Goal: Entertainment & Leisure: Browse casually

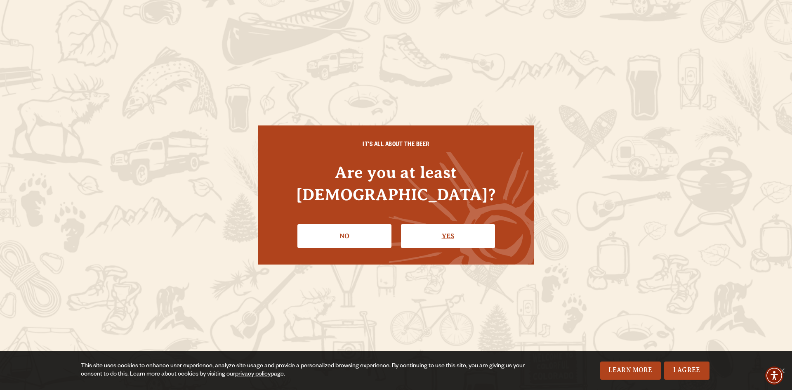
click at [430, 226] on link "Yes" at bounding box center [448, 236] width 94 height 24
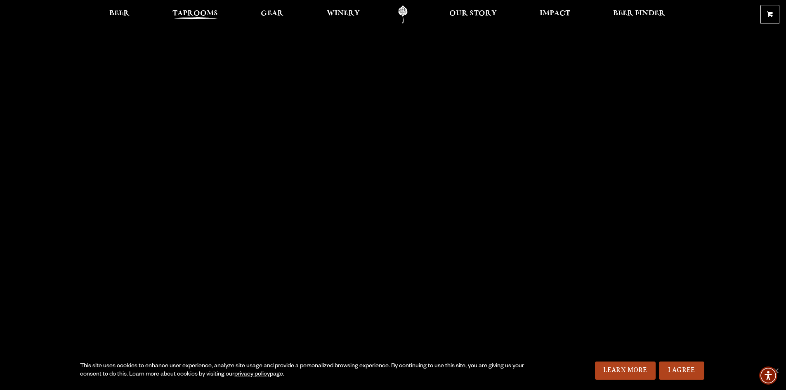
click at [206, 14] on span "Taprooms" at bounding box center [195, 13] width 45 height 7
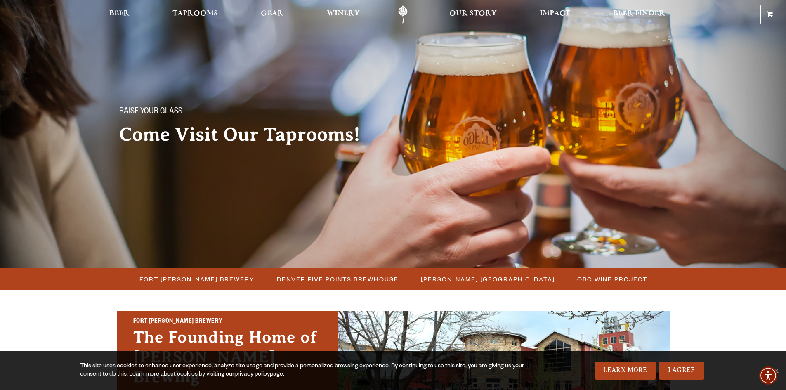
click at [201, 275] on span "Fort [PERSON_NAME] Brewery" at bounding box center [196, 279] width 115 height 12
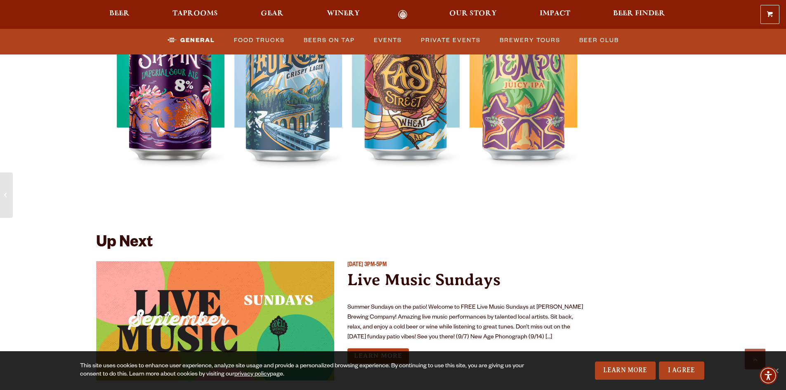
scroll to position [3013, 0]
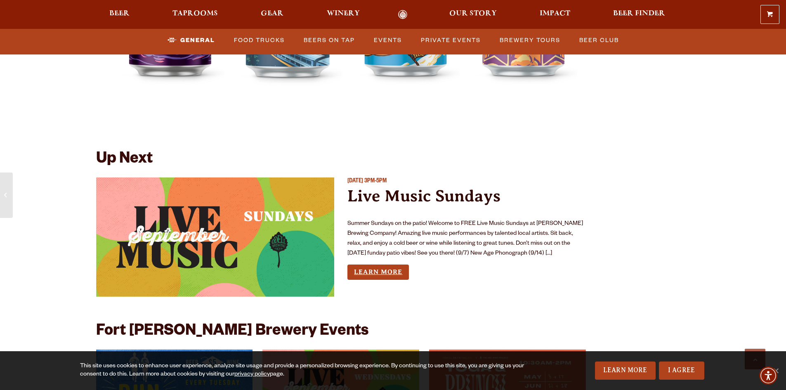
click at [393, 265] on link "Learn More" at bounding box center [377, 272] width 61 height 15
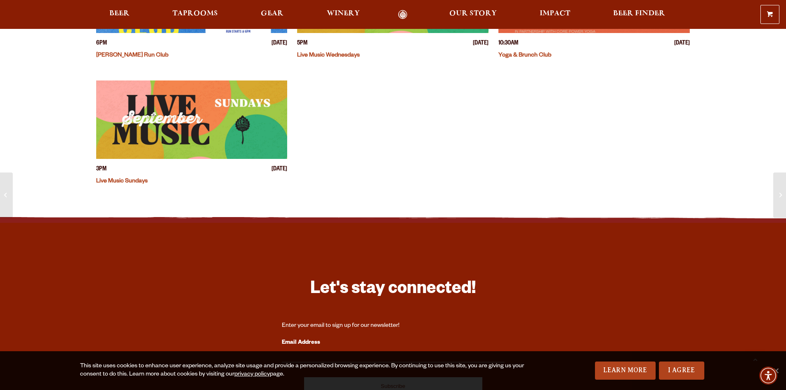
scroll to position [248, 0]
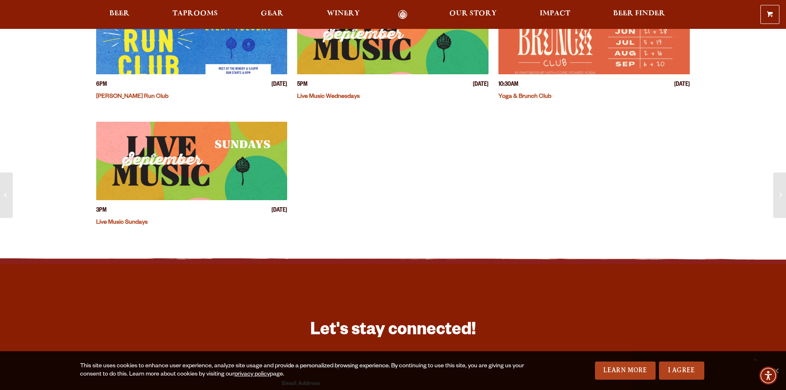
click at [225, 170] on img "View event details" at bounding box center [191, 161] width 191 height 78
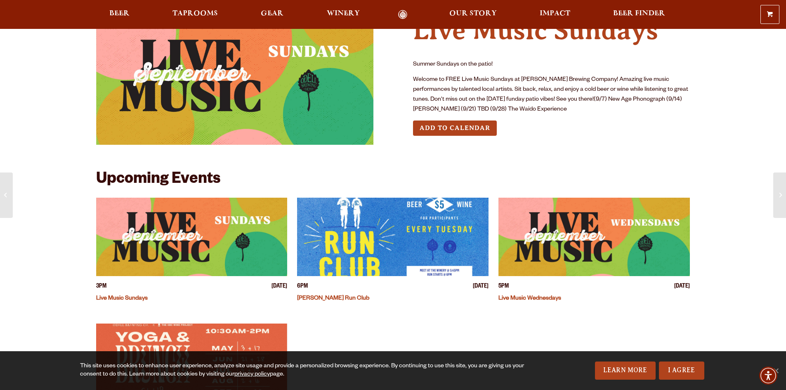
scroll to position [124, 0]
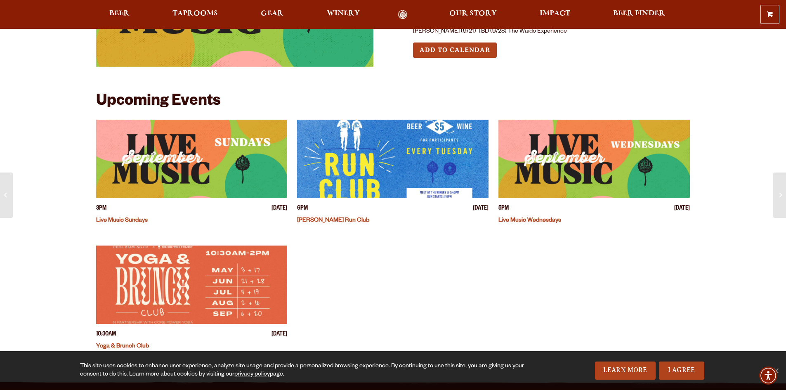
click at [215, 184] on img "View event details" at bounding box center [191, 159] width 191 height 78
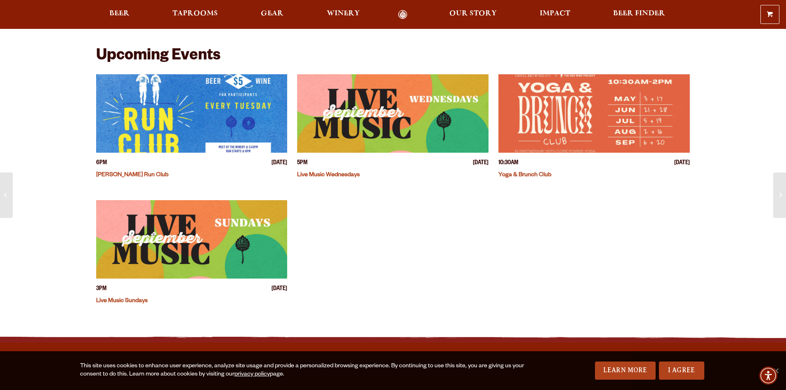
scroll to position [206, 0]
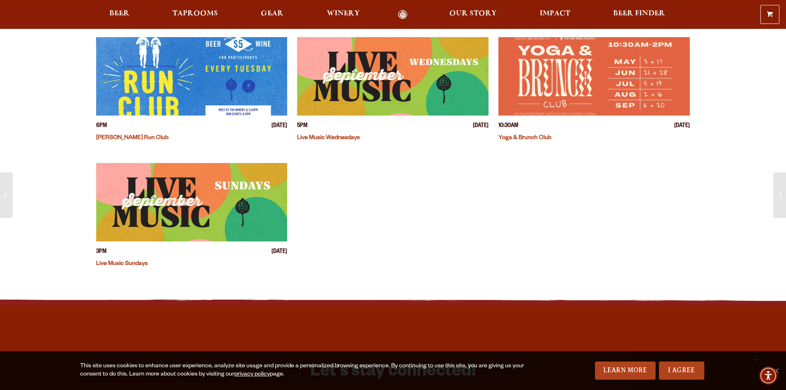
click at [197, 202] on img "View event details" at bounding box center [191, 202] width 191 height 78
